Goal: Information Seeking & Learning: Learn about a topic

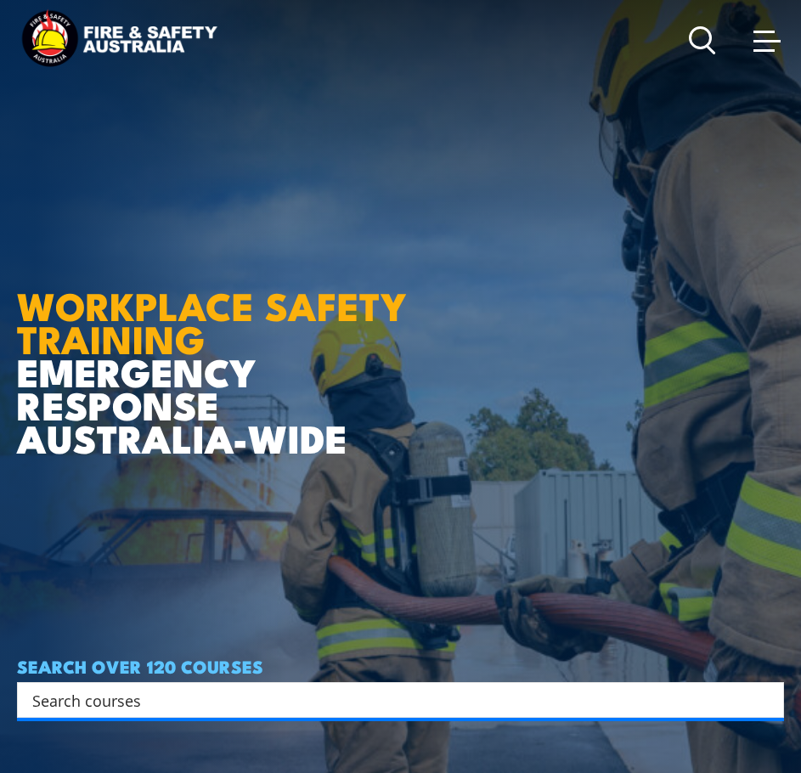
click at [761, 44] on span at bounding box center [767, 40] width 27 height 19
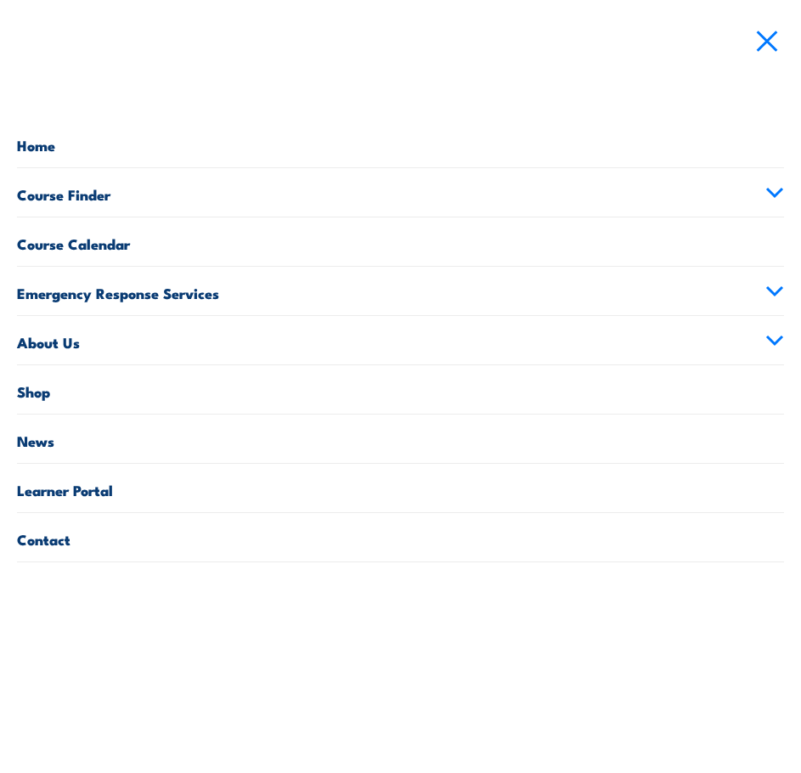
click at [62, 336] on link "About Us" at bounding box center [400, 340] width 767 height 48
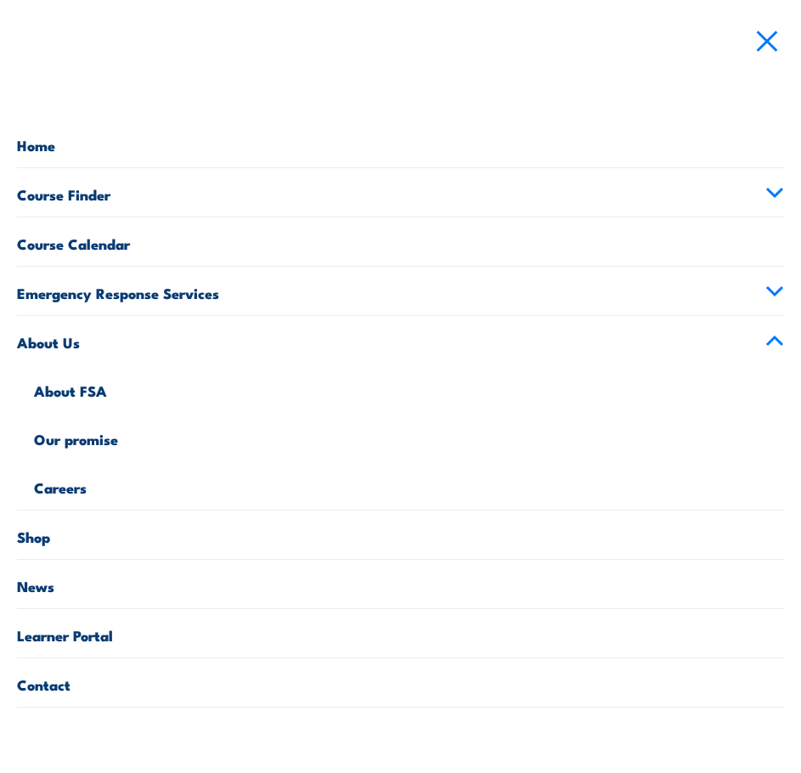
click at [75, 394] on link "About FSA" at bounding box center [409, 389] width 750 height 48
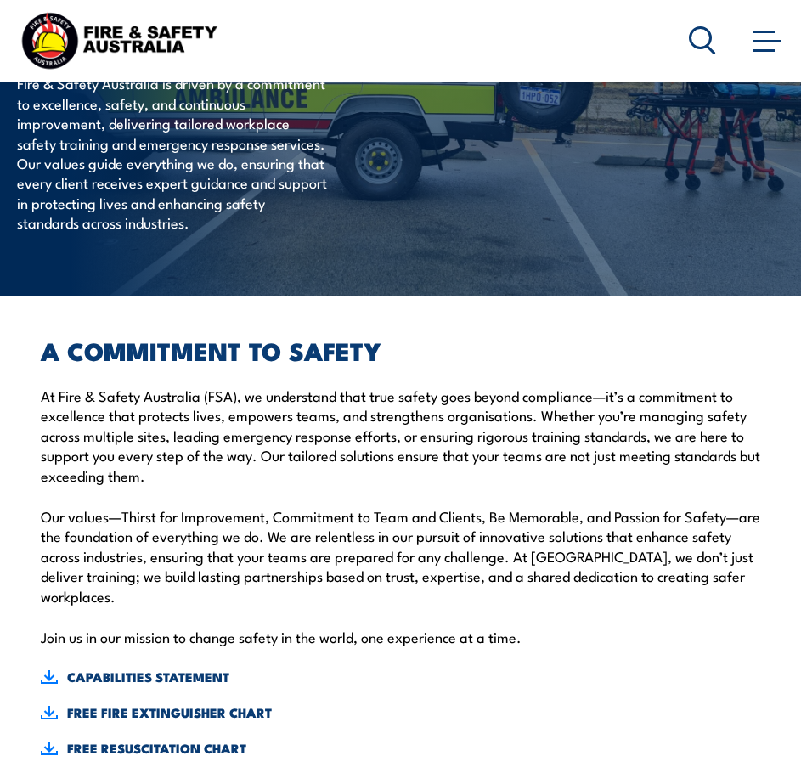
scroll to position [141, 0]
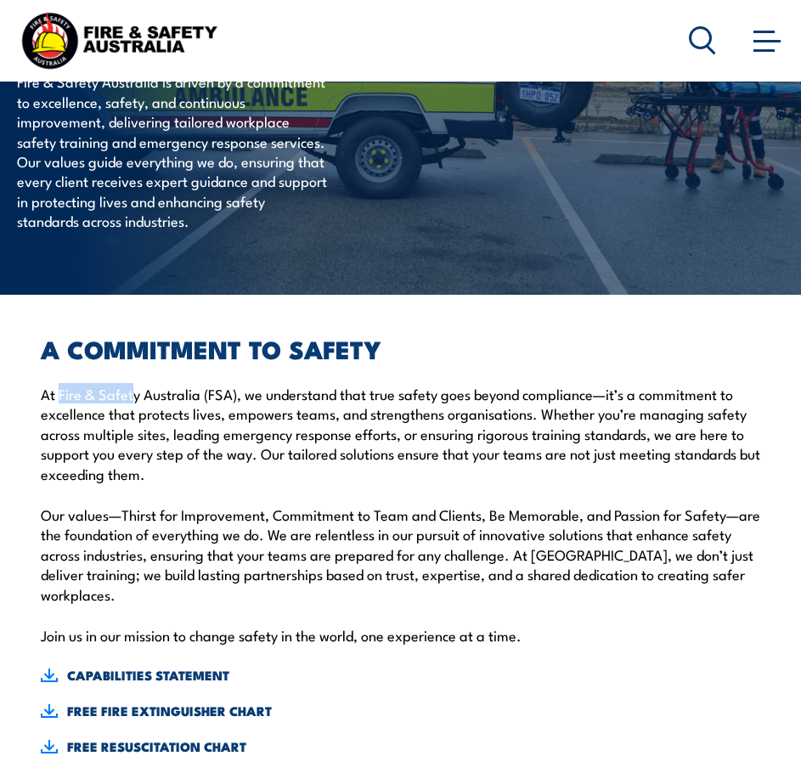
drag, startPoint x: 58, startPoint y: 393, endPoint x: 132, endPoint y: 400, distance: 74.3
click at [132, 400] on p "At Fire & Safety Australia (FSA), we understand that true safety goes beyond co…" at bounding box center [401, 433] width 720 height 99
click at [230, 484] on div "A COMMITMENT TO SAFETY At Fire & Safety Australia (FSA), we understand that tru…" at bounding box center [401, 546] width 720 height 419
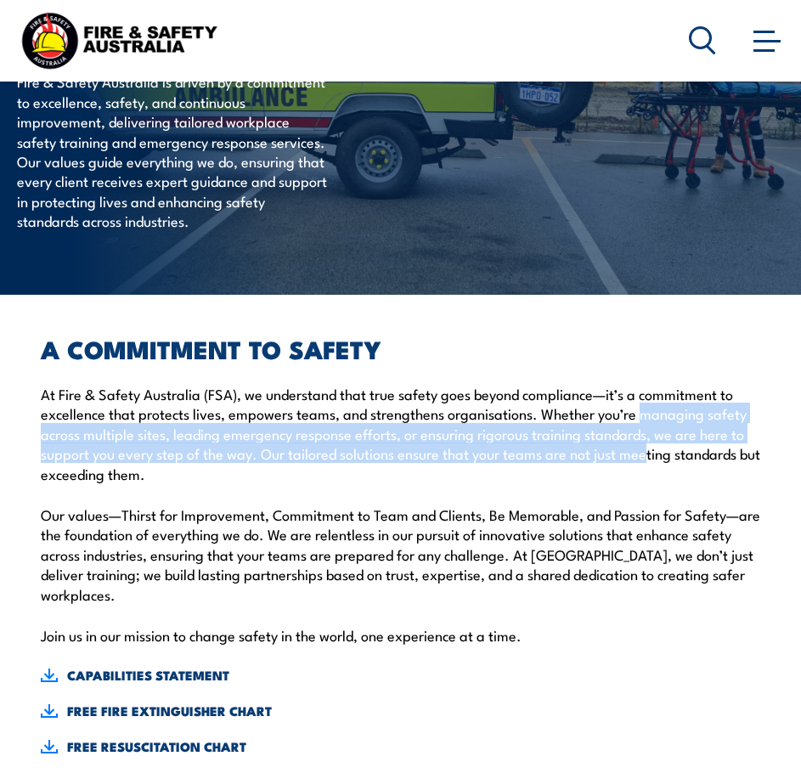
drag, startPoint x: 644, startPoint y: 416, endPoint x: 653, endPoint y: 444, distance: 29.3
click at [653, 444] on p "At Fire & Safety Australia (FSA), we understand that true safety goes beyond co…" at bounding box center [401, 433] width 720 height 99
click at [376, 453] on p "At Fire & Safety Australia (FSA), we understand that true safety goes beyond co…" at bounding box center [401, 433] width 720 height 99
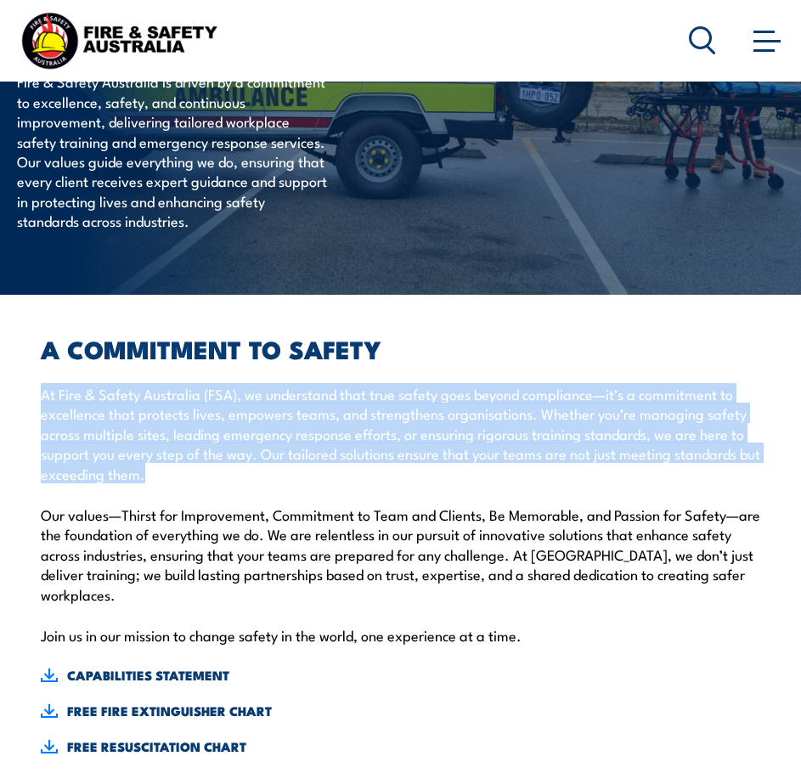
drag, startPoint x: 181, startPoint y: 473, endPoint x: 30, endPoint y: 394, distance: 170.7
click at [30, 394] on div "A COMMITMENT TO SAFETY At Fire & Safety Australia (FSA), we understand that tru…" at bounding box center [400, 547] width 767 height 504
copy p "At Fire & Safety Australia (FSA), we understand that true safety goes beyond co…"
